Goal: Task Accomplishment & Management: Complete application form

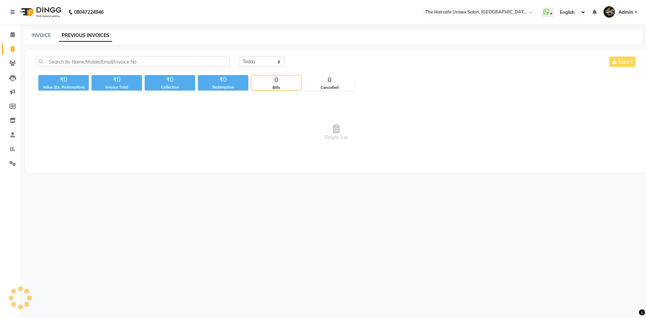
select select "[DATE]"
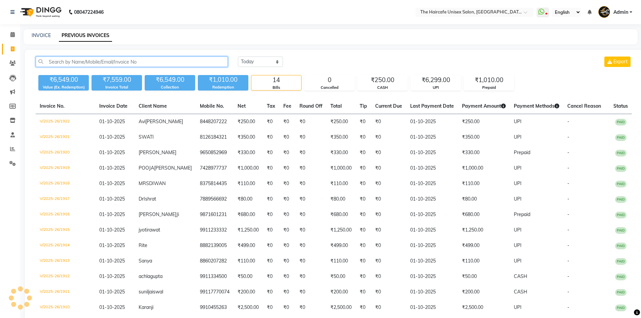
click at [97, 60] on input "text" at bounding box center [132, 62] width 192 height 10
click at [14, 46] on icon at bounding box center [13, 48] width 4 height 5
select select "service"
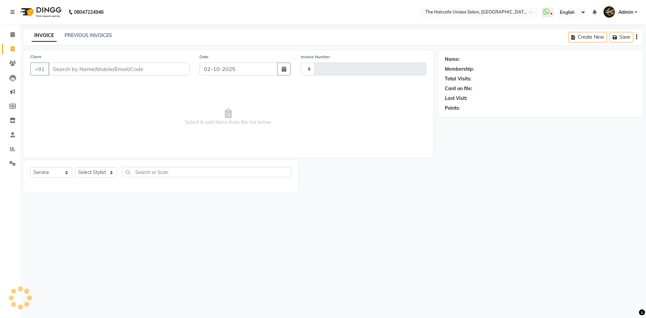
click at [108, 71] on input "Client" at bounding box center [118, 69] width 141 height 13
type input "1923"
select select "7412"
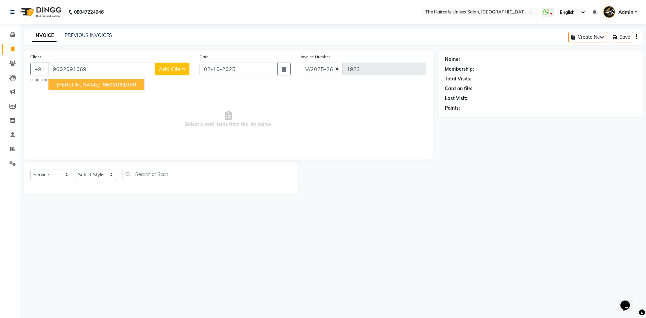
type input "9602091069"
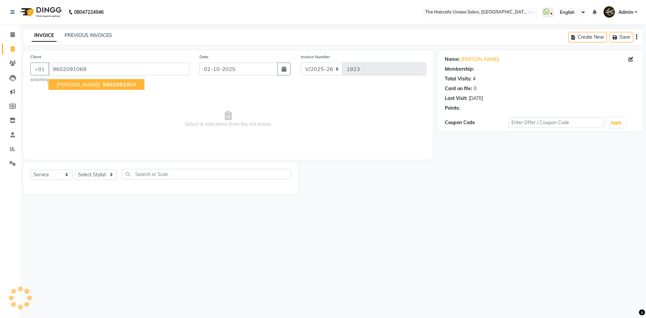
select select "1: Object"
click at [105, 83] on span "96020910" at bounding box center [116, 84] width 27 height 7
select select "1: Object"
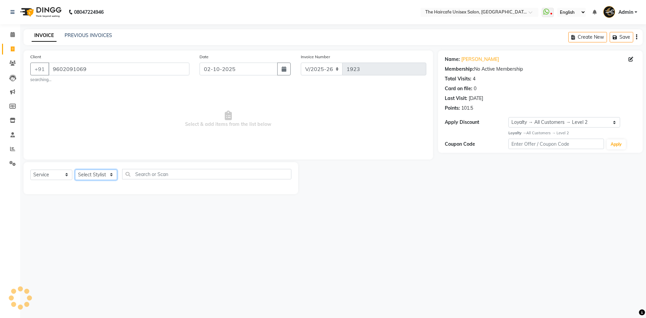
click at [100, 176] on select "Select Stylist [PERSON_NAME] ARCHANA DEEVKI KAJAL [PERSON_NAME] pathan [PERSON_…" at bounding box center [96, 175] width 42 height 10
select select "64976"
click at [75, 170] on select "Select Stylist [PERSON_NAME] ARCHANA DEEVKI KAJAL [PERSON_NAME] pathan [PERSON_…" at bounding box center [96, 175] width 42 height 10
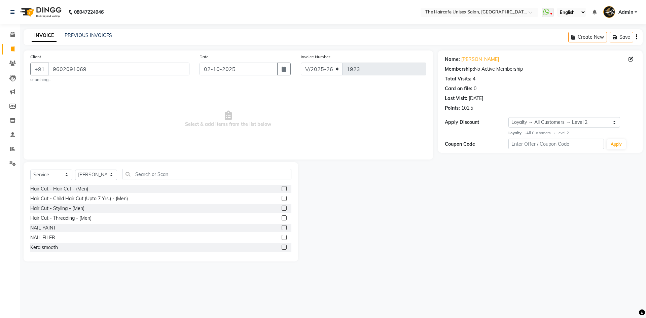
click at [282, 189] on label at bounding box center [284, 188] width 5 height 5
click at [282, 189] on input "checkbox" at bounding box center [284, 189] width 4 height 4
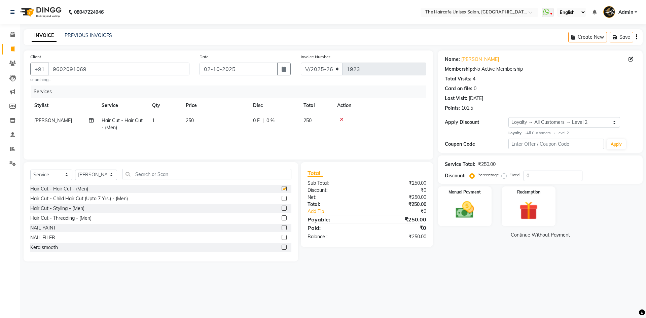
checkbox input "false"
click at [245, 172] on input "text" at bounding box center [206, 174] width 169 height 10
click at [138, 174] on input "text" at bounding box center [206, 174] width 169 height 10
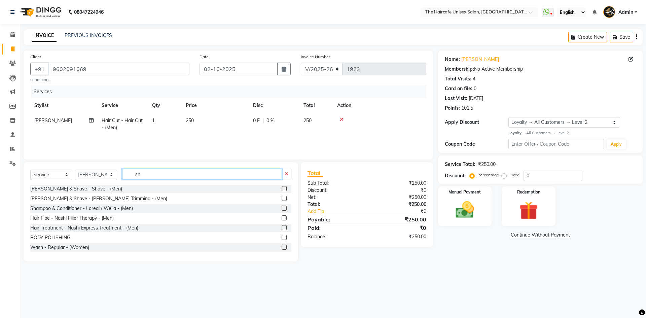
type input "sh"
click at [282, 190] on label at bounding box center [284, 188] width 5 height 5
click at [282, 190] on input "checkbox" at bounding box center [284, 189] width 4 height 4
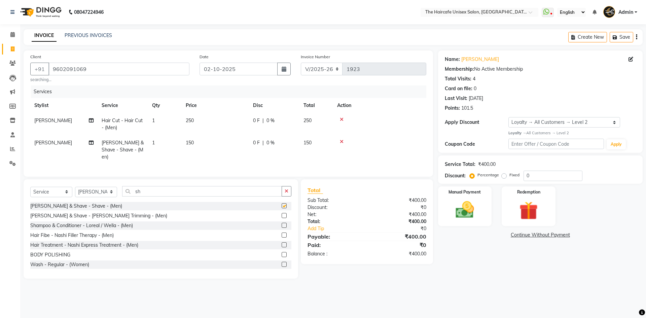
checkbox input "false"
click at [173, 189] on input "sh" at bounding box center [202, 191] width 160 height 10
type input "s"
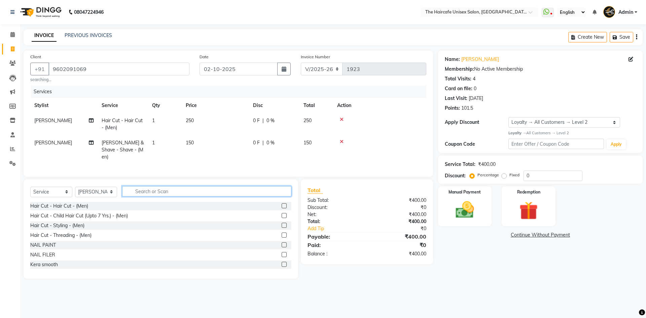
type input "d"
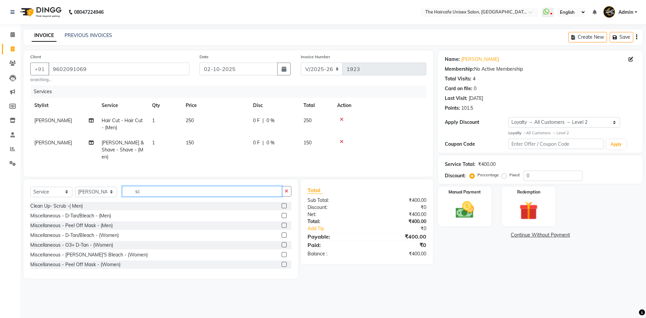
type input "s"
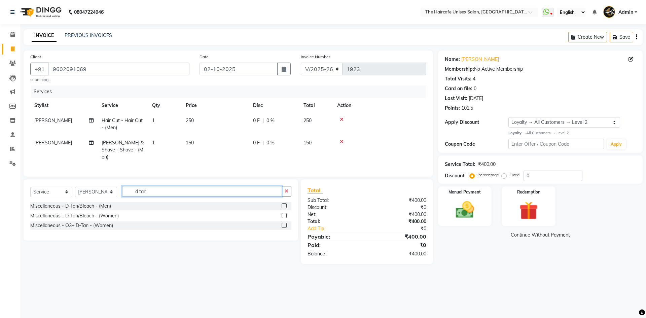
type input "d tan"
click at [283, 203] on label at bounding box center [284, 205] width 5 height 5
click at [283, 204] on input "checkbox" at bounding box center [284, 206] width 4 height 4
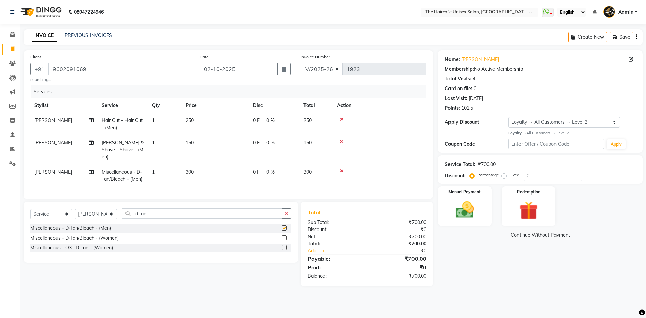
checkbox input "false"
click at [231, 209] on input "d tan" at bounding box center [202, 213] width 160 height 10
click at [95, 210] on select "Select Stylist [PERSON_NAME] ARCHANA DEEVKI KAJAL [PERSON_NAME] pathan [PERSON_…" at bounding box center [96, 214] width 42 height 10
select select "64977"
click at [75, 209] on select "Select Stylist [PERSON_NAME] ARCHANA DEEVKI KAJAL [PERSON_NAME] pathan [PERSON_…" at bounding box center [96, 214] width 42 height 10
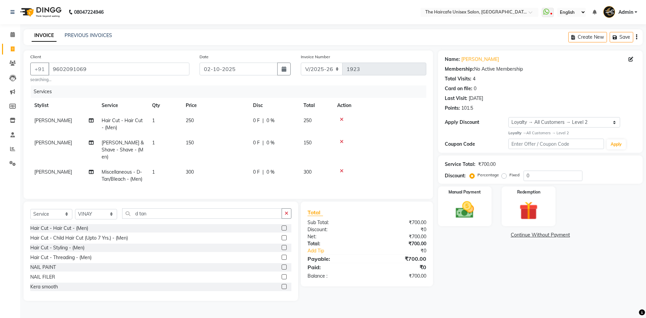
click at [282, 225] on label at bounding box center [284, 227] width 5 height 5
click at [282, 226] on input "checkbox" at bounding box center [284, 228] width 4 height 4
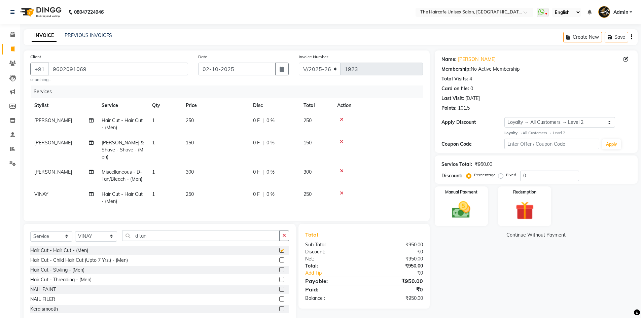
checkbox input "false"
click at [47, 169] on span "[PERSON_NAME]" at bounding box center [53, 172] width 38 height 6
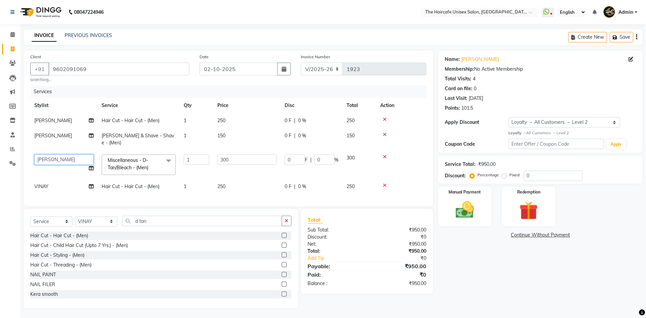
click at [56, 154] on select "[PERSON_NAME] [PERSON_NAME] KAJAL [PERSON_NAME] pathan [PERSON_NAME] [PERSON_NA…" at bounding box center [63, 159] width 59 height 10
select select "64977"
click at [283, 71] on icon "button" at bounding box center [284, 68] width 5 height 5
select select "10"
select select "2025"
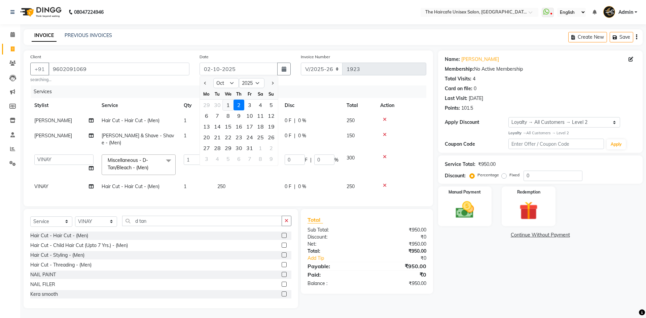
click at [231, 103] on div "1" at bounding box center [228, 105] width 11 height 11
type input "01-10-2025"
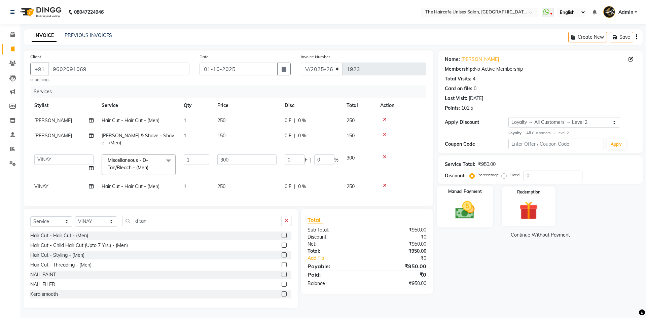
click at [461, 202] on img at bounding box center [464, 210] width 31 height 22
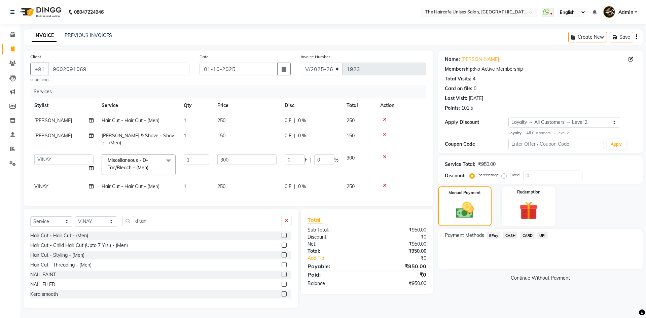
click at [542, 236] on span "UPI" at bounding box center [542, 235] width 10 height 8
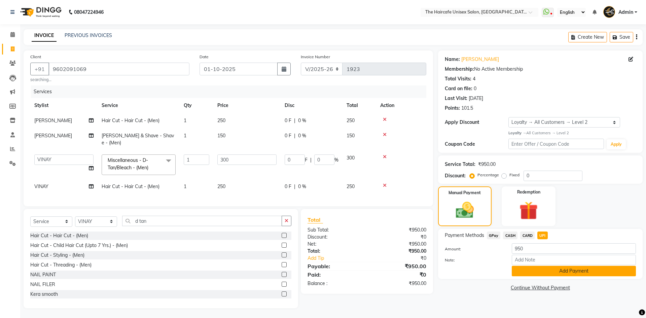
click at [561, 269] on button "Add Payment" at bounding box center [574, 271] width 124 height 10
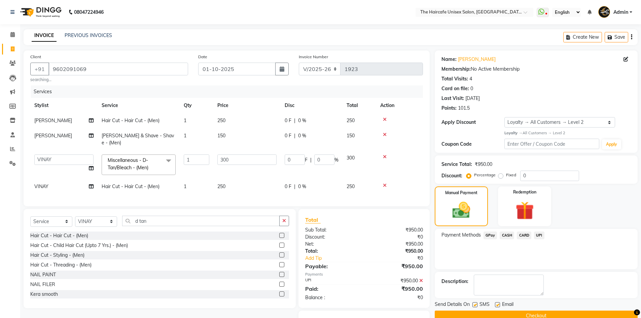
click at [561, 311] on button "Checkout" at bounding box center [536, 316] width 203 height 10
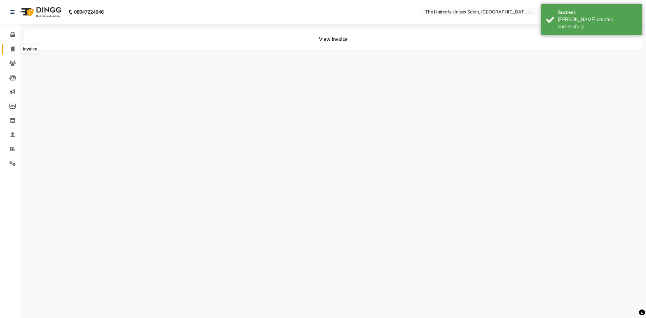
click at [15, 51] on span at bounding box center [13, 49] width 12 height 8
select select "service"
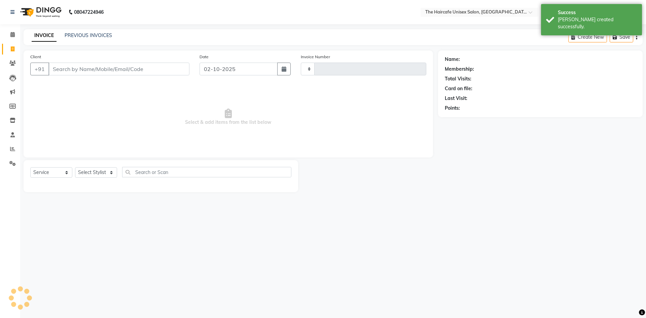
type input "1924"
select select "7412"
click at [64, 68] on input "Client" at bounding box center [118, 69] width 141 height 13
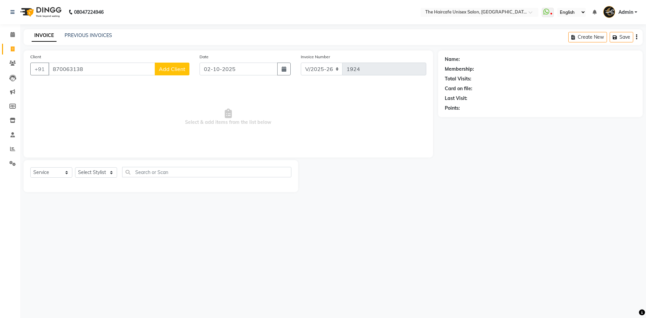
type input "870063138"
click at [177, 70] on span "Add Client" at bounding box center [172, 69] width 27 height 7
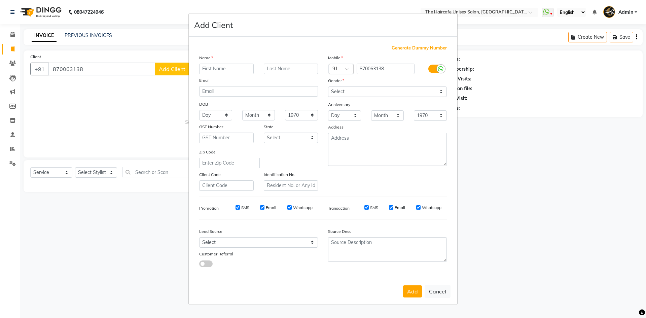
click at [216, 72] on input "text" at bounding box center [226, 69] width 55 height 10
type input "[PERSON_NAME]"
click at [417, 289] on button "Add" at bounding box center [412, 291] width 19 height 12
click at [384, 91] on select "Select [DEMOGRAPHIC_DATA] [DEMOGRAPHIC_DATA] Other Prefer Not To Say" at bounding box center [387, 91] width 119 height 10
select select "[DEMOGRAPHIC_DATA]"
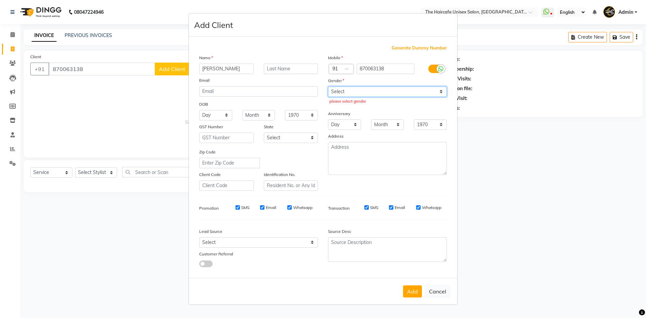
click at [328, 86] on select "Select [DEMOGRAPHIC_DATA] [DEMOGRAPHIC_DATA] Other Prefer Not To Say" at bounding box center [387, 91] width 119 height 10
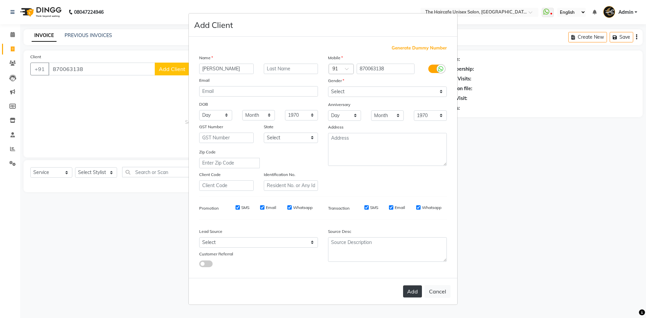
click at [411, 289] on button "Add" at bounding box center [412, 291] width 19 height 12
select select
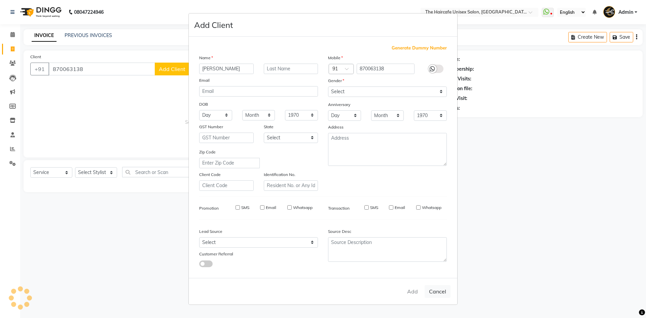
select select
checkbox input "false"
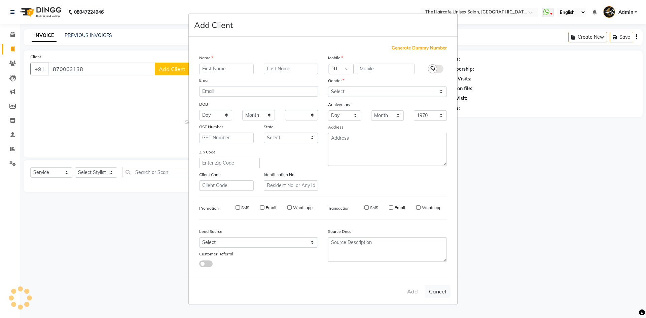
checkbox input "false"
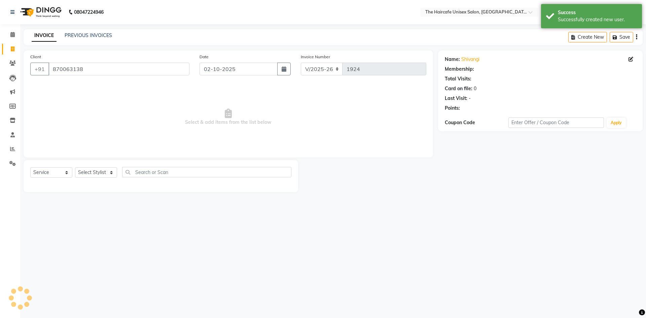
select select "1: Object"
click at [88, 171] on select "Select Stylist [PERSON_NAME] ARCHANA DEEVKI KAJAL [PERSON_NAME] pathan [PERSON_…" at bounding box center [96, 172] width 42 height 10
select select "68578"
click at [75, 167] on select "Select Stylist [PERSON_NAME] ARCHANA DEEVKI KAJAL [PERSON_NAME] pathan [PERSON_…" at bounding box center [96, 172] width 42 height 10
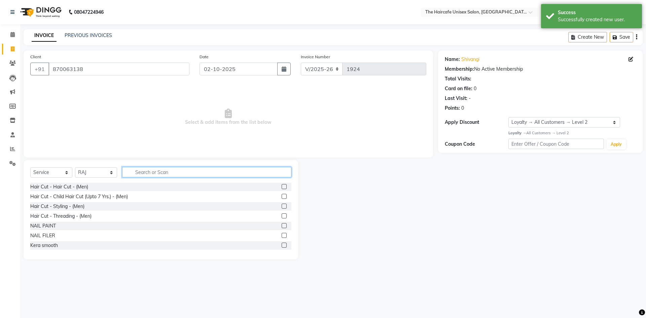
click at [201, 174] on input "text" at bounding box center [206, 172] width 169 height 10
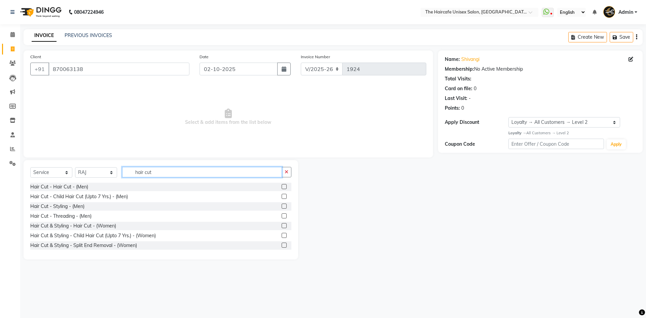
type input "hair cut"
click at [282, 223] on label at bounding box center [284, 225] width 5 height 5
click at [282, 224] on input "checkbox" at bounding box center [284, 226] width 4 height 4
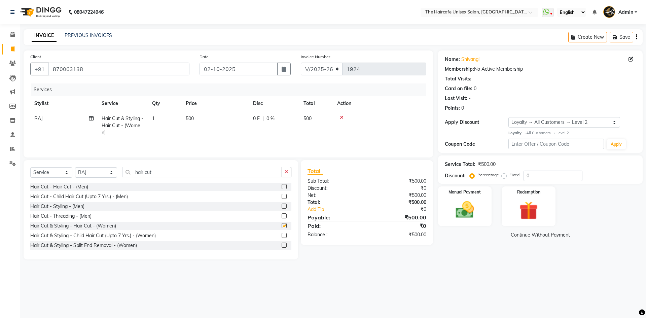
checkbox input "false"
click at [469, 208] on img at bounding box center [464, 210] width 31 height 22
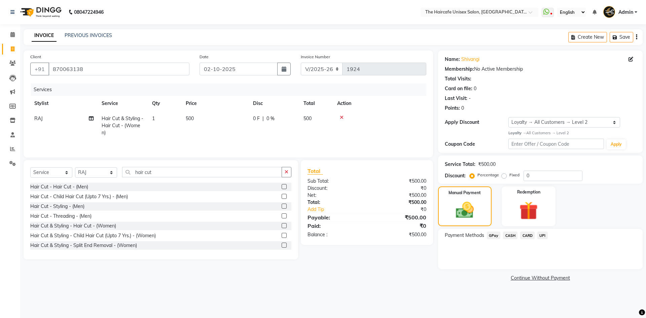
click at [540, 236] on span "UPI" at bounding box center [542, 235] width 10 height 8
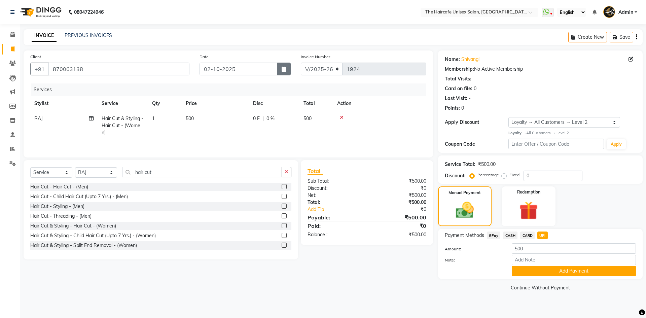
click at [283, 69] on icon "button" at bounding box center [284, 68] width 5 height 5
select select "10"
select select "2025"
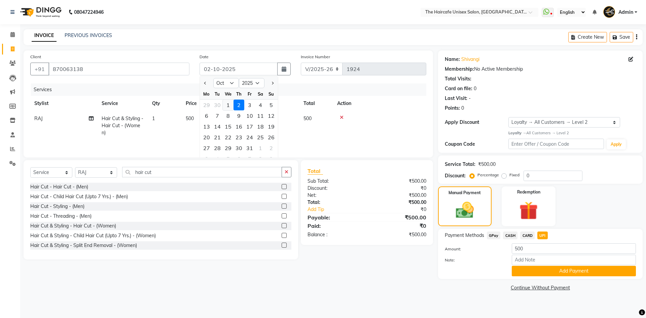
click at [226, 104] on div "1" at bounding box center [228, 105] width 11 height 11
type input "01-10-2025"
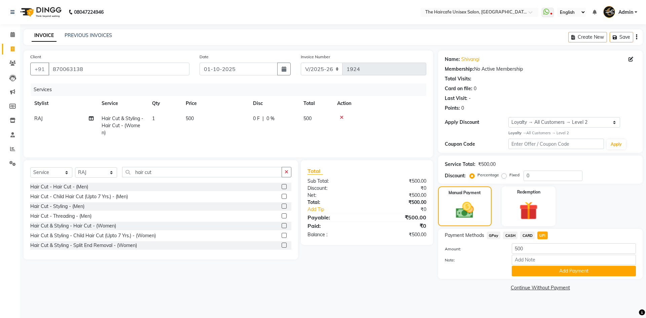
click at [567, 271] on button "Add Payment" at bounding box center [574, 271] width 124 height 10
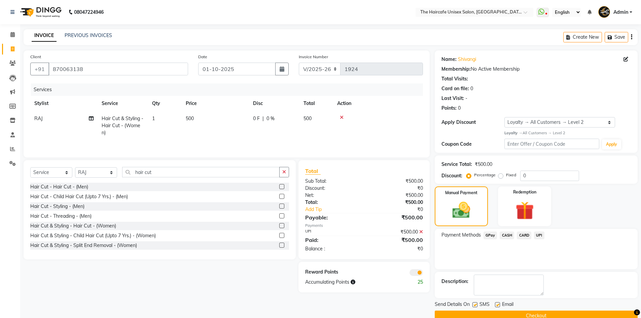
scroll to position [13, 0]
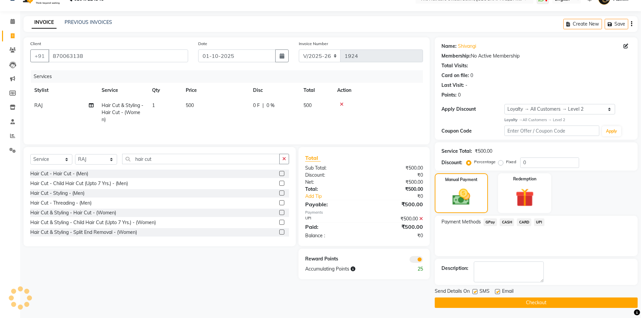
click at [563, 299] on button "Checkout" at bounding box center [536, 302] width 203 height 10
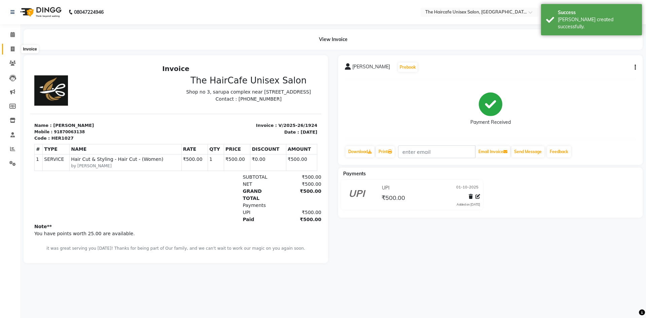
click at [12, 49] on icon at bounding box center [13, 48] width 4 height 5
select select "service"
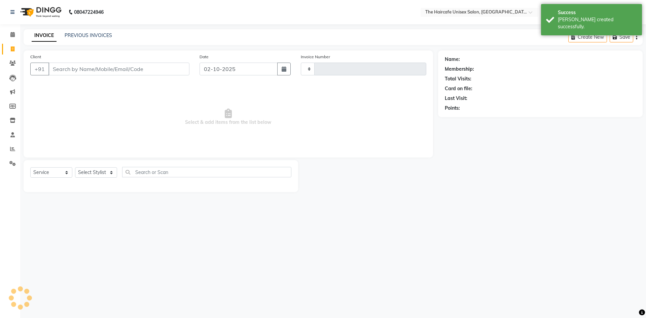
type input "1925"
select select "7412"
click at [70, 33] on link "PREVIOUS INVOICES" at bounding box center [88, 35] width 47 height 6
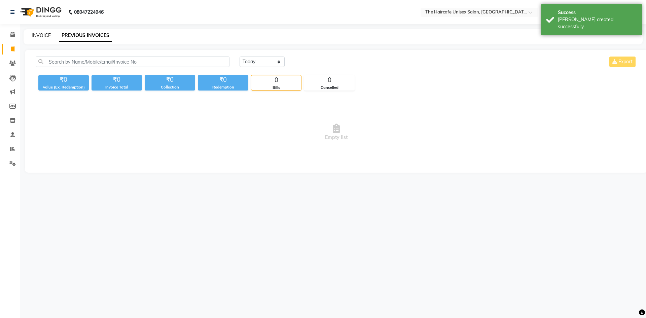
click at [44, 35] on link "INVOICE" at bounding box center [41, 35] width 19 height 6
select select "service"
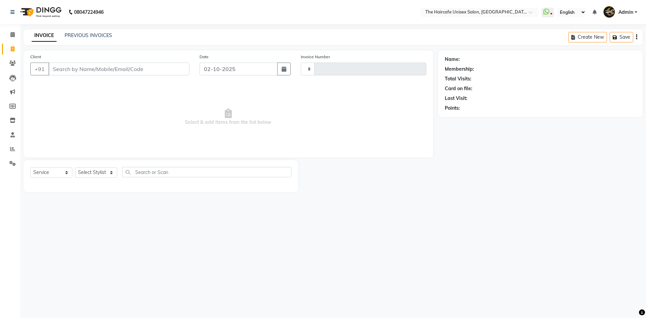
type input "1925"
select select "7412"
click at [76, 36] on link "PREVIOUS INVOICES" at bounding box center [88, 35] width 47 height 6
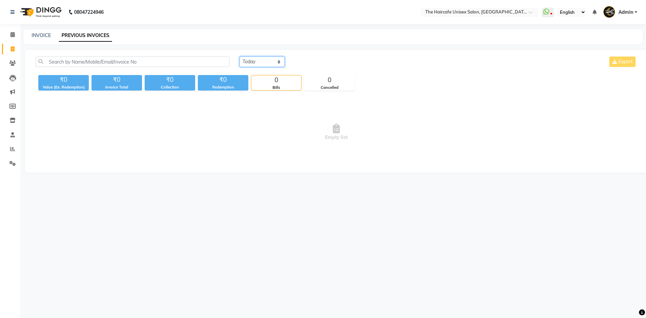
click at [253, 62] on select "[DATE] [DATE] Custom Range" at bounding box center [262, 62] width 45 height 10
select select "[DATE]"
click at [240, 57] on select "[DATE] [DATE] Custom Range" at bounding box center [262, 62] width 45 height 10
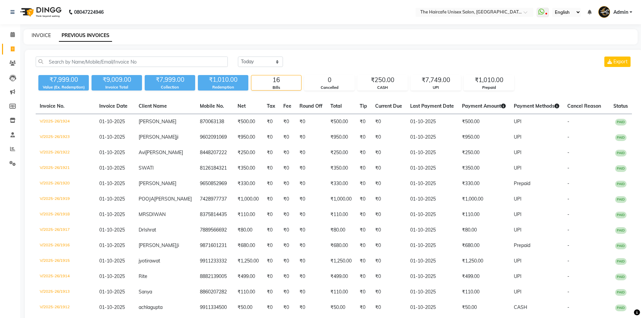
click at [41, 35] on link "INVOICE" at bounding box center [41, 35] width 19 height 6
select select "service"
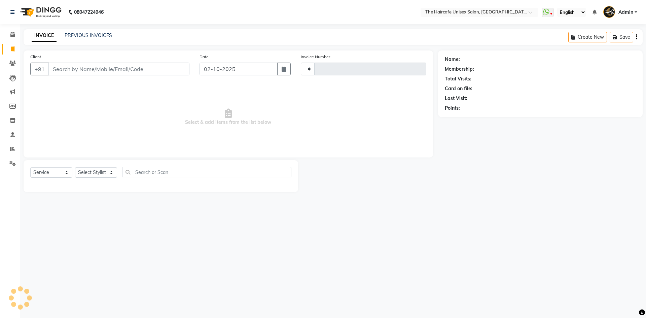
type input "1925"
select select "7412"
click at [442, 205] on div "08047224946 Select Location × The Haircafe Unisex Salon, [GEOGRAPHIC_DATA] Eros…" at bounding box center [323, 159] width 646 height 318
